Goal: Information Seeking & Learning: Learn about a topic

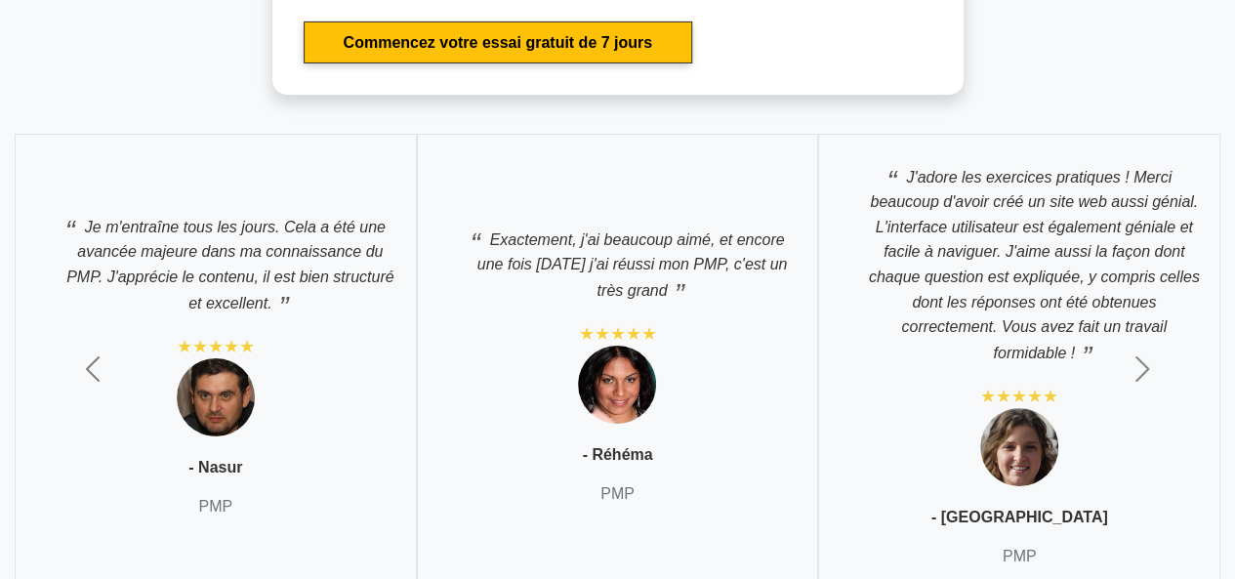
scroll to position [7418, 0]
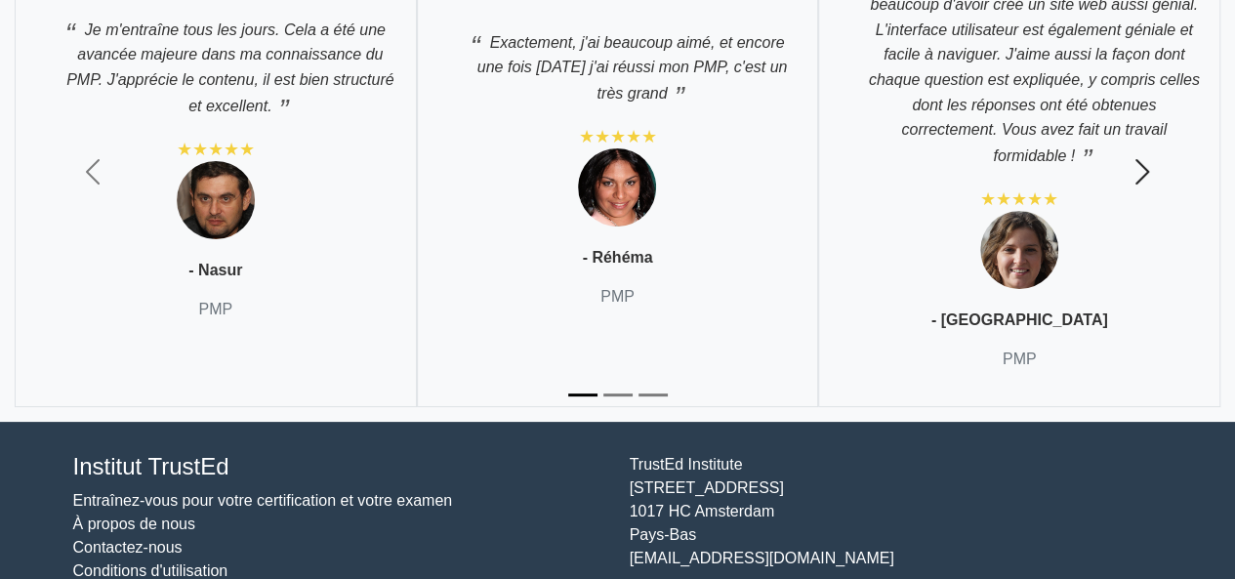
click at [1148, 187] on span "button" at bounding box center [1141, 171] width 31 height 31
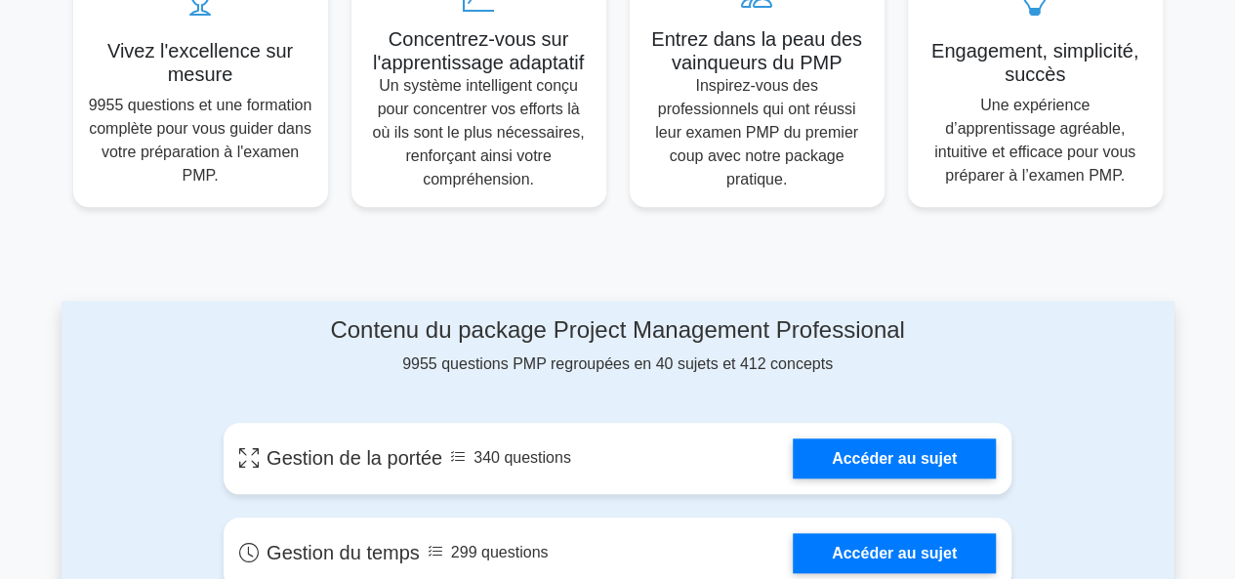
scroll to position [976, 0]
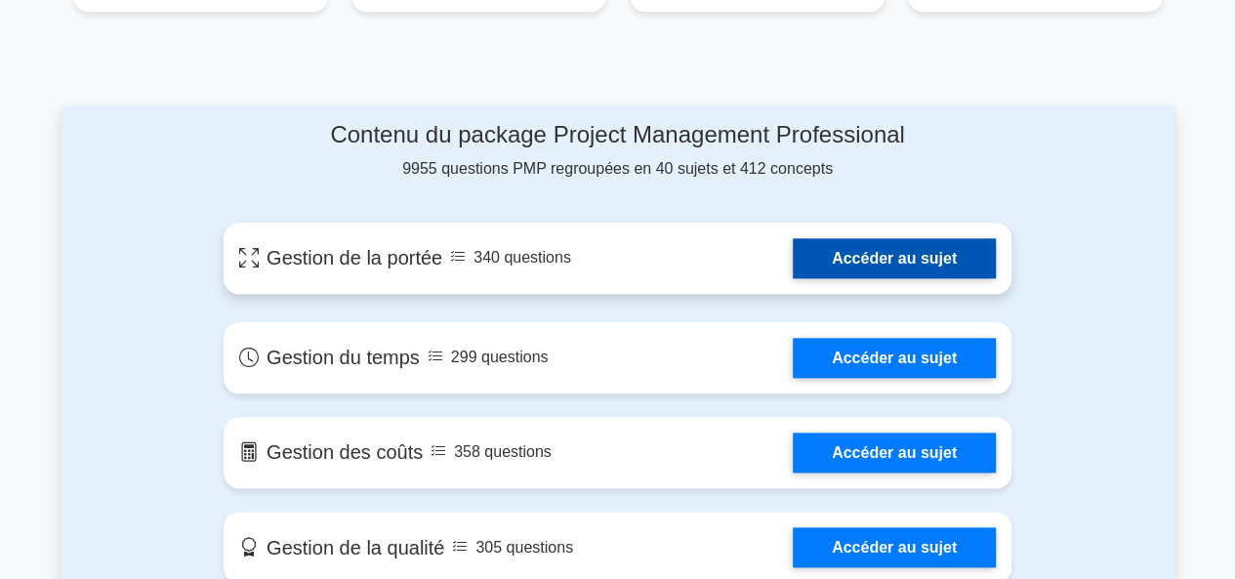
click at [828, 252] on link "Accéder au sujet" at bounding box center [894, 258] width 203 height 40
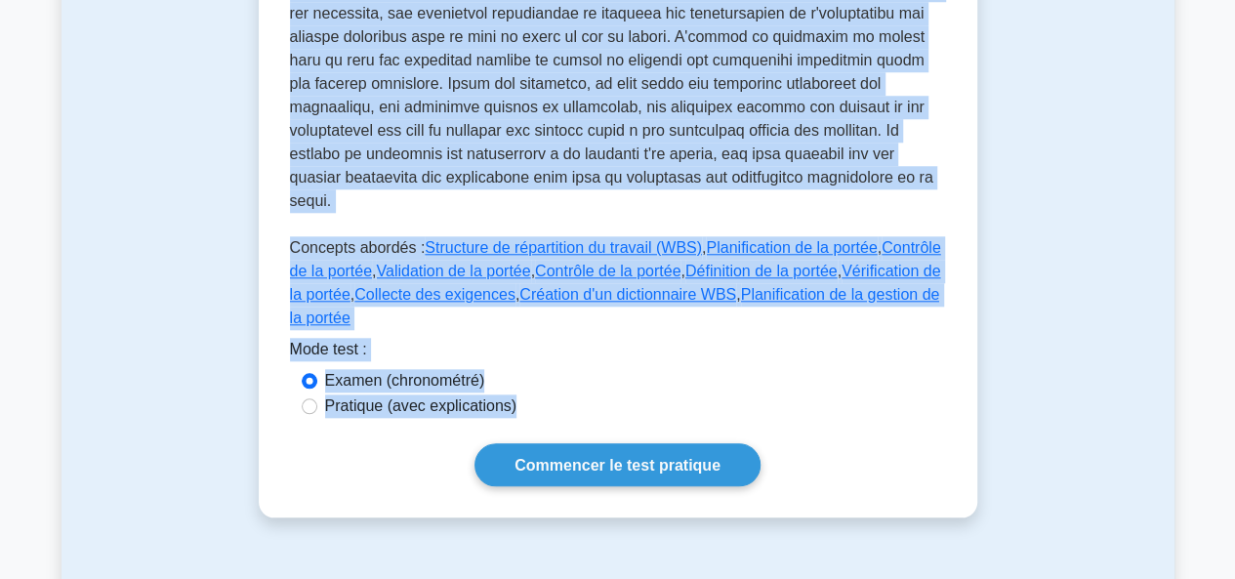
scroll to position [959, 0]
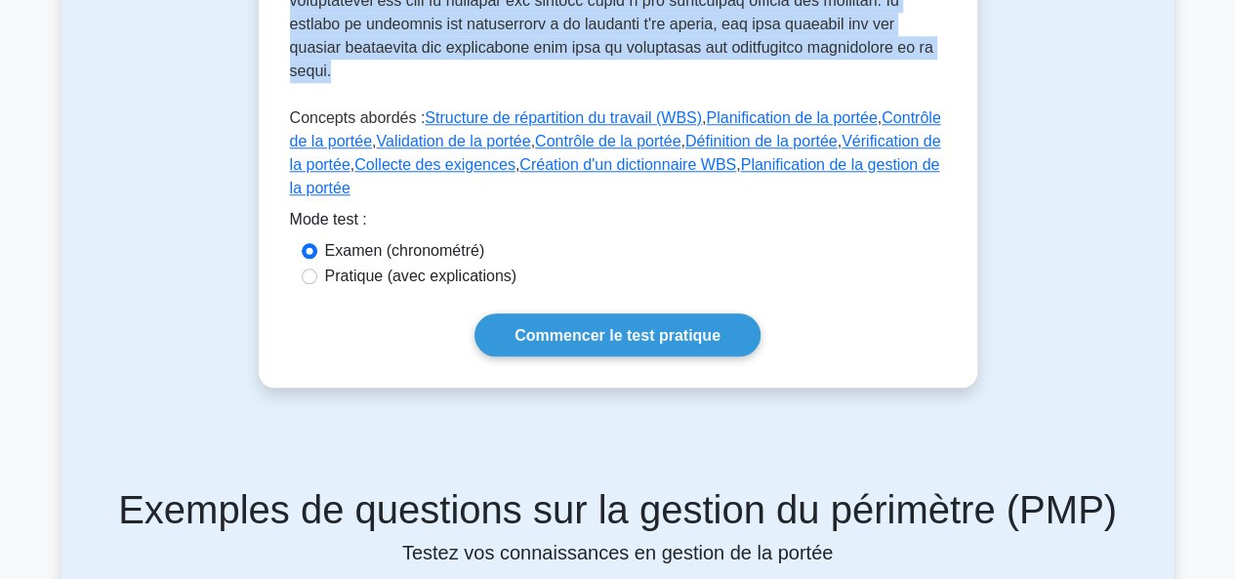
drag, startPoint x: 288, startPoint y: 55, endPoint x: 473, endPoint y: 61, distance: 185.6
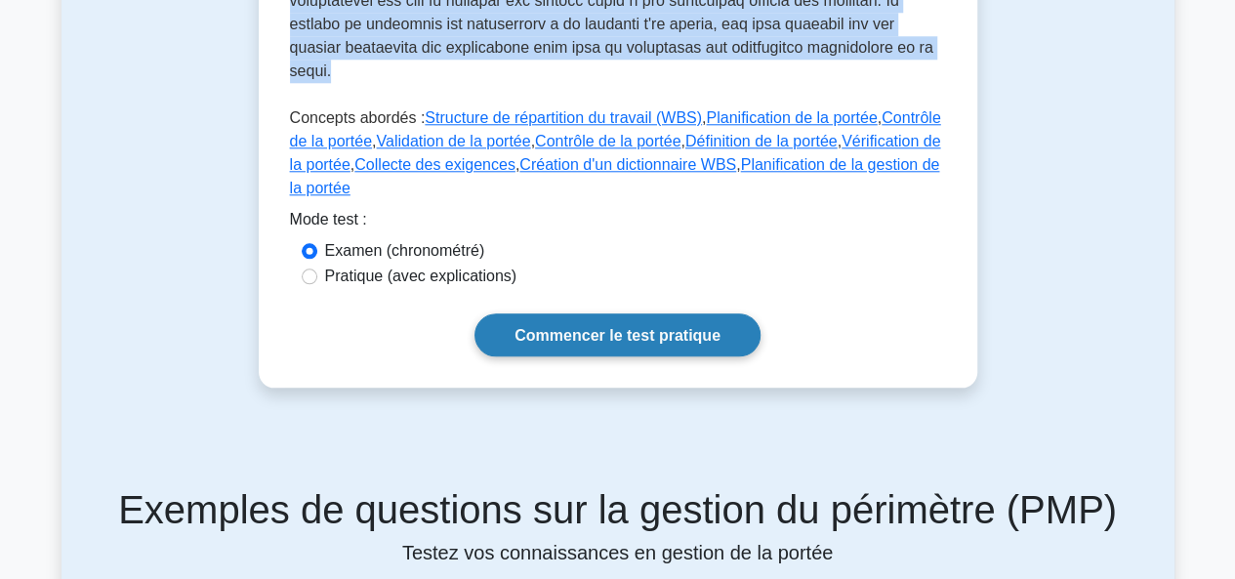
copy font "Lo ipsumdo si ametconse adip ELI sed do eiusmod te incididuntutl etd mag ali en…"
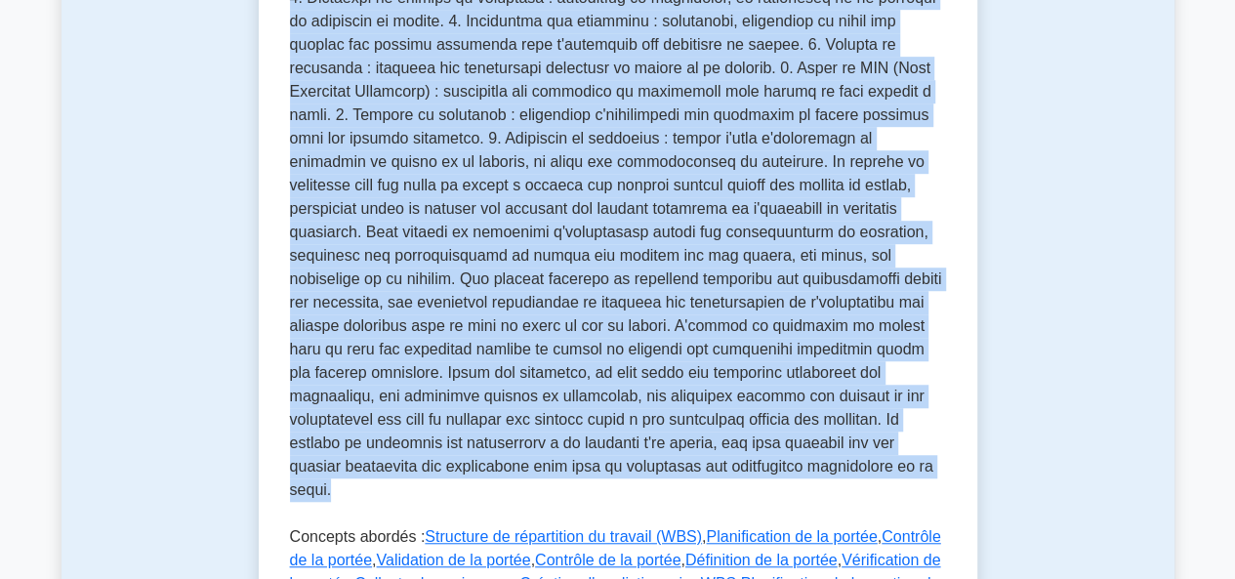
scroll to position [539, 0]
click at [936, 184] on p at bounding box center [618, 202] width 656 height 617
click at [929, 184] on p at bounding box center [618, 202] width 656 height 617
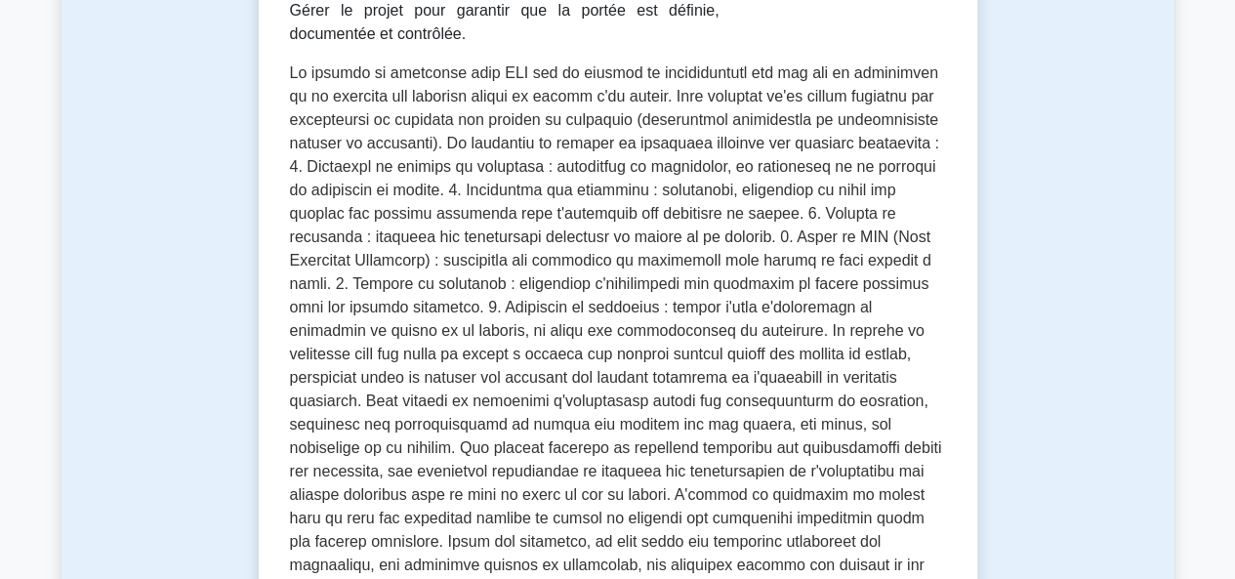
scroll to position [344, 0]
